Goal: Information Seeking & Learning: Learn about a topic

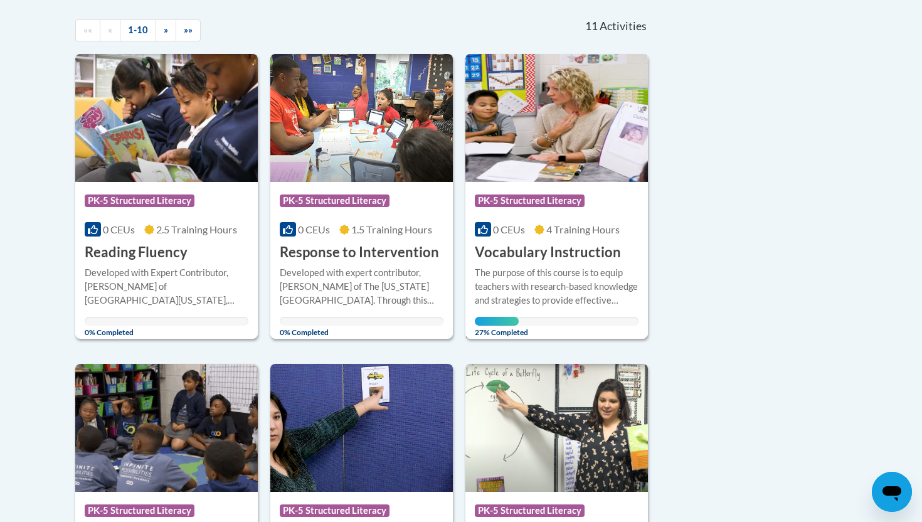
click at [546, 154] on img at bounding box center [557, 118] width 183 height 128
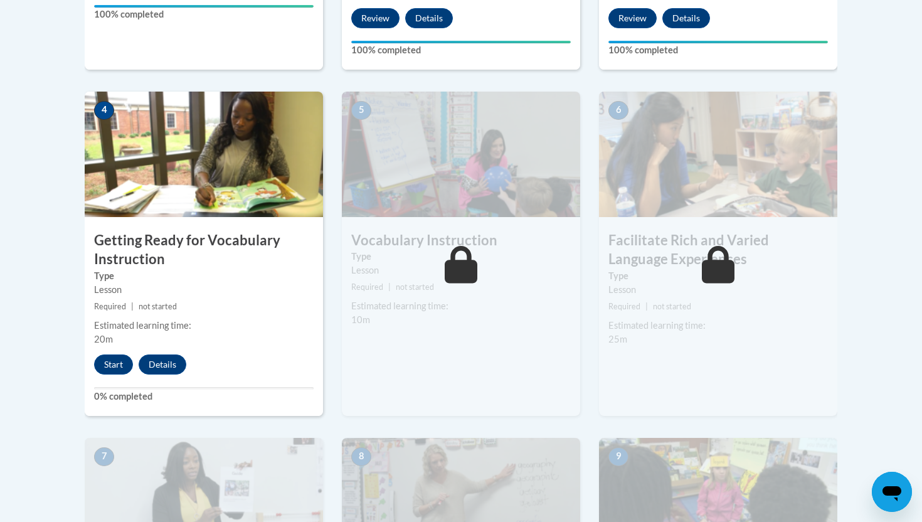
scroll to position [678, 0]
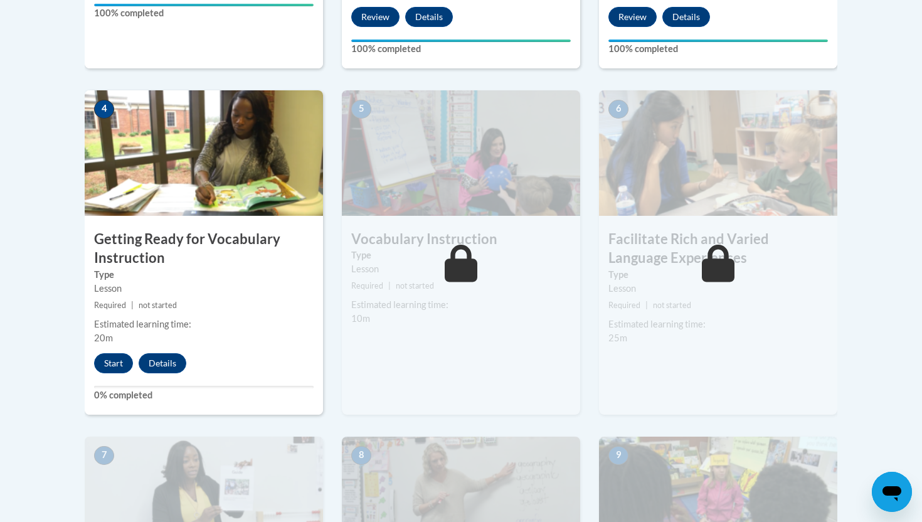
click at [157, 154] on img at bounding box center [204, 152] width 238 height 125
click at [114, 365] on button "Start" at bounding box center [113, 363] width 39 height 20
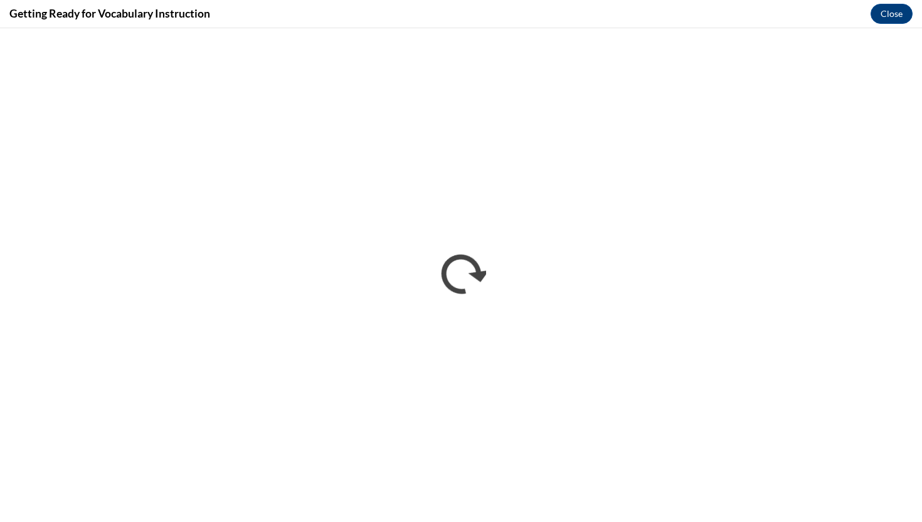
scroll to position [0, 0]
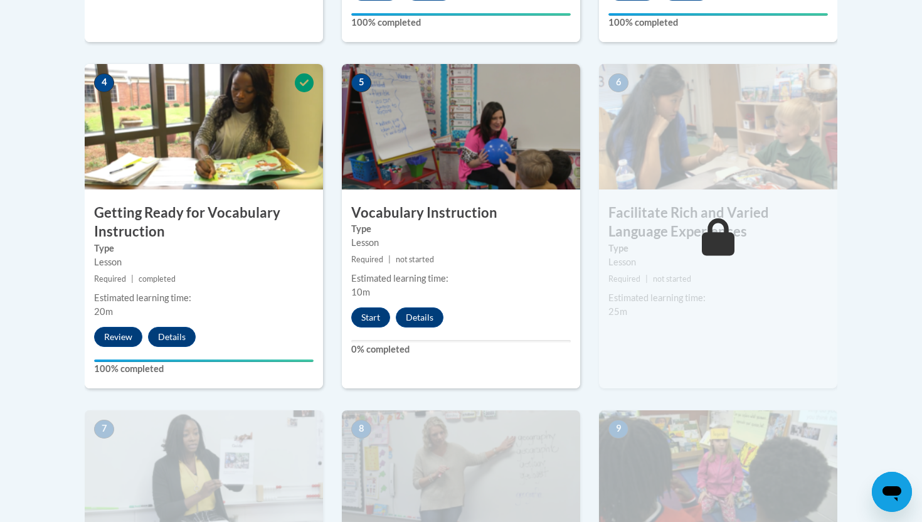
scroll to position [703, 0]
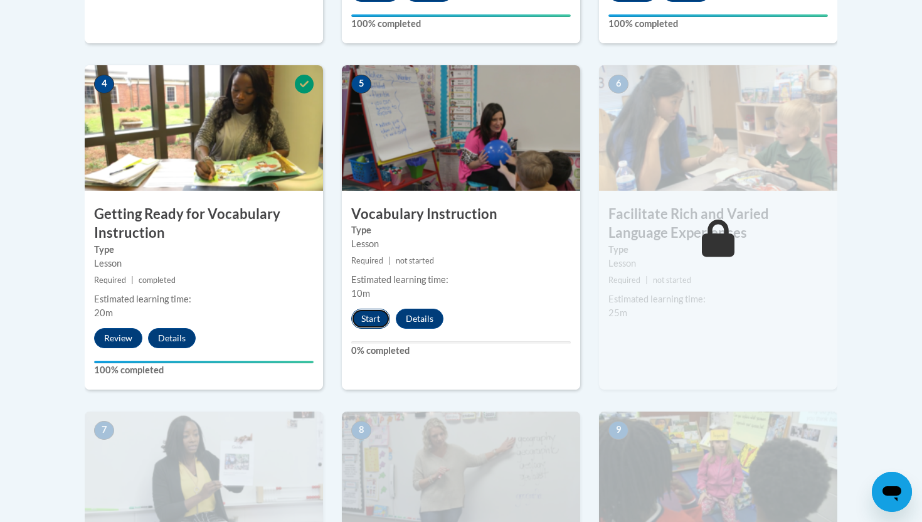
click at [372, 321] on button "Start" at bounding box center [370, 319] width 39 height 20
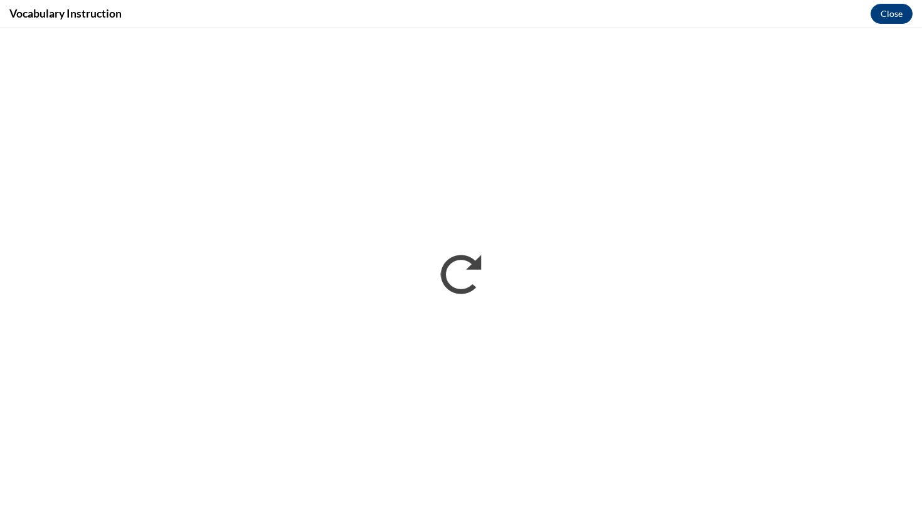
scroll to position [0, 0]
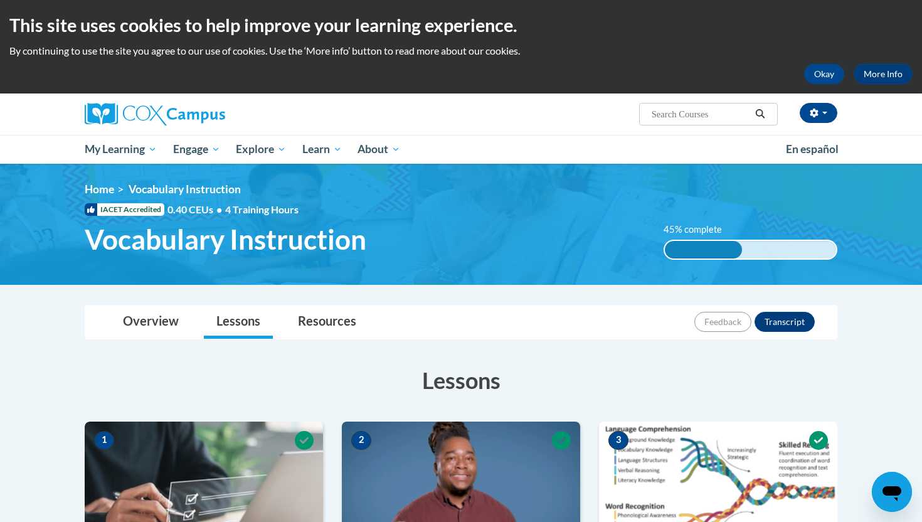
click at [573, 375] on h3 "Lessons" at bounding box center [461, 380] width 753 height 31
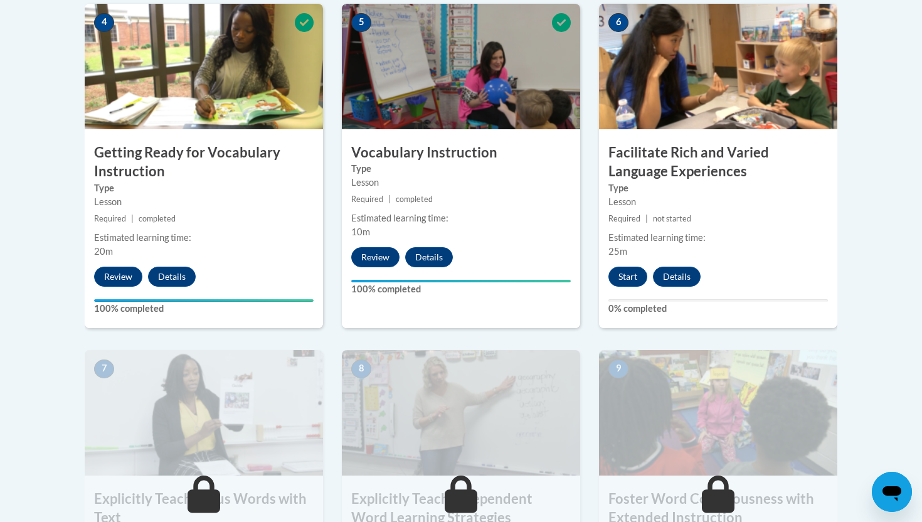
scroll to position [778, 0]
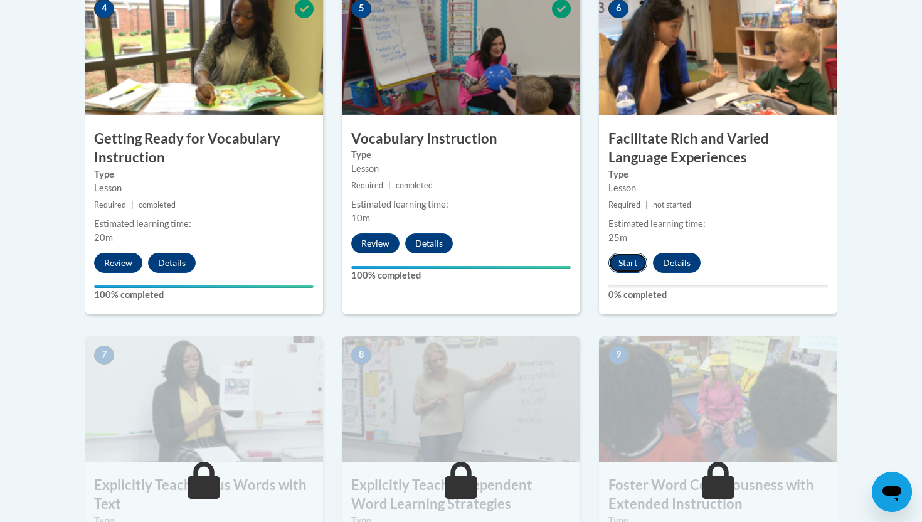
click at [624, 265] on button "Start" at bounding box center [628, 263] width 39 height 20
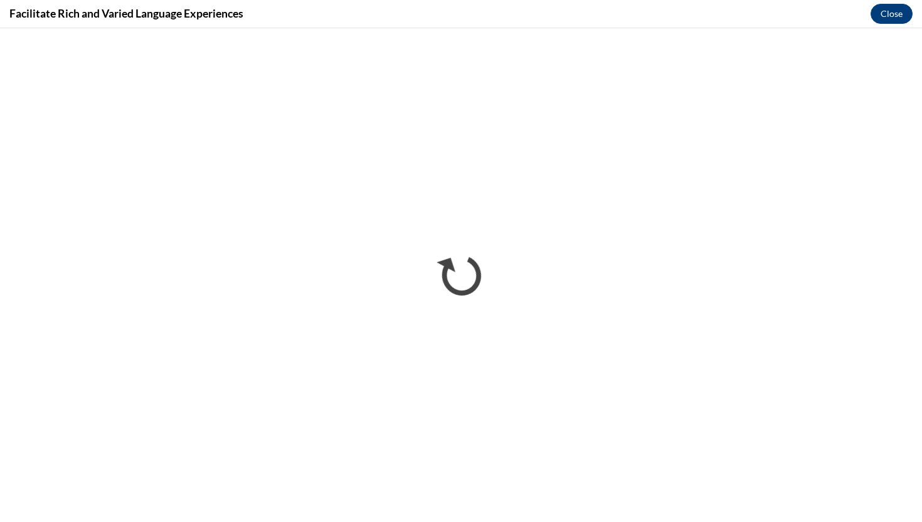
scroll to position [0, 0]
